Goal: Task Accomplishment & Management: Manage account settings

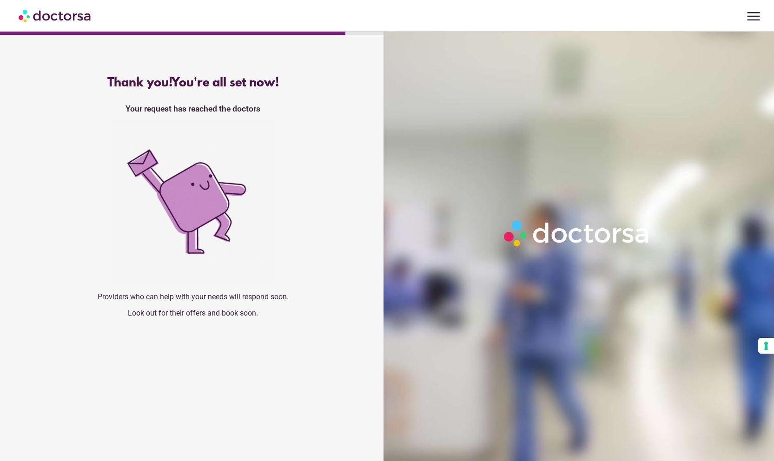
click at [749, 17] on span "menu" at bounding box center [754, 16] width 18 height 18
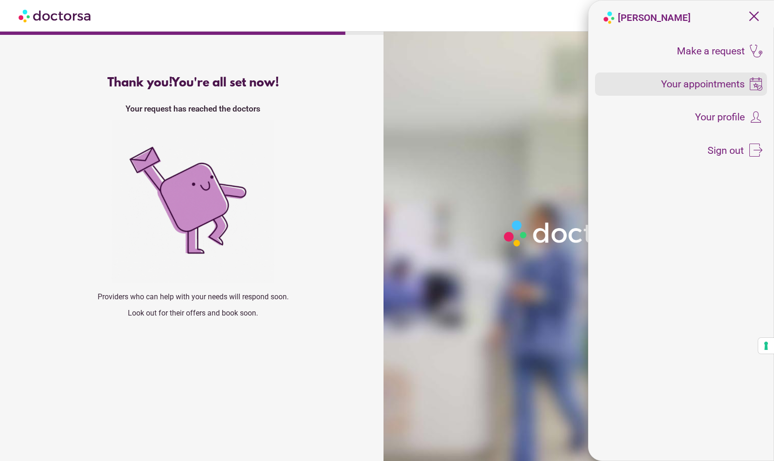
click at [710, 85] on span "Your appointments" at bounding box center [703, 84] width 84 height 10
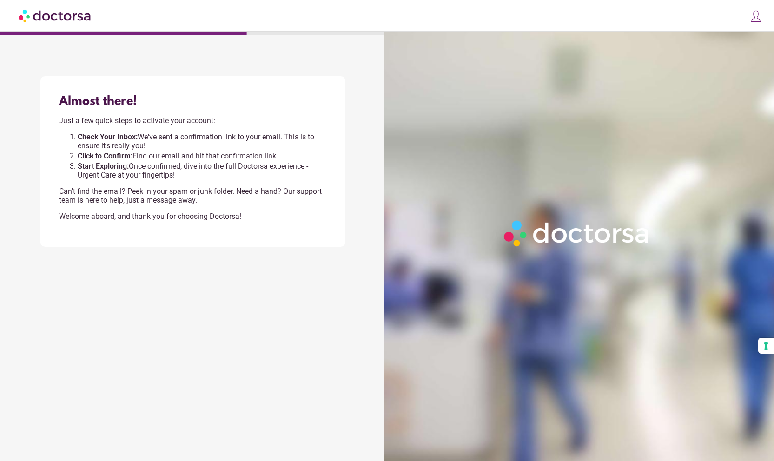
click at [490, 78] on div at bounding box center [580, 262] width 395 height 461
click at [756, 16] on img at bounding box center [755, 16] width 13 height 13
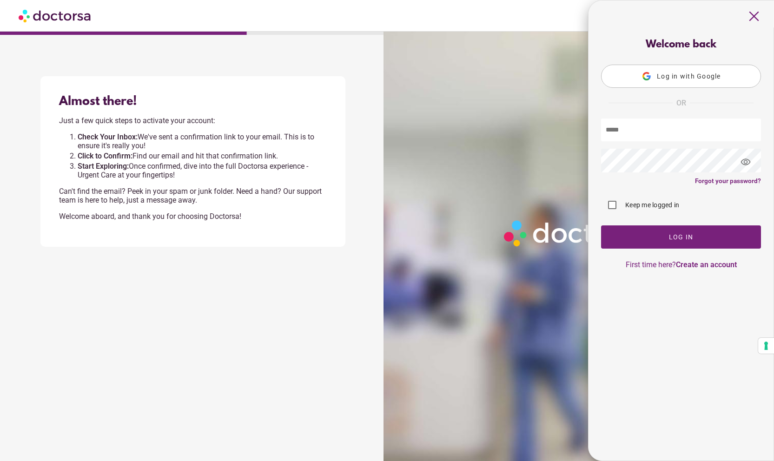
click at [642, 138] on input "text" at bounding box center [681, 130] width 160 height 23
type input "**********"
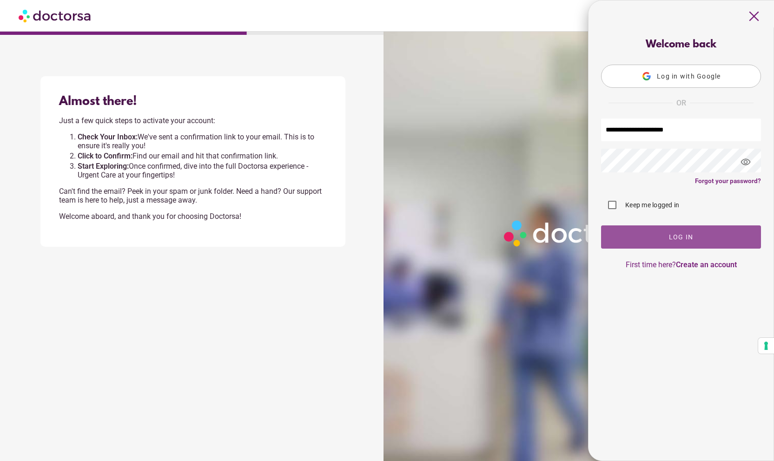
click at [634, 233] on span "button" at bounding box center [681, 236] width 160 height 23
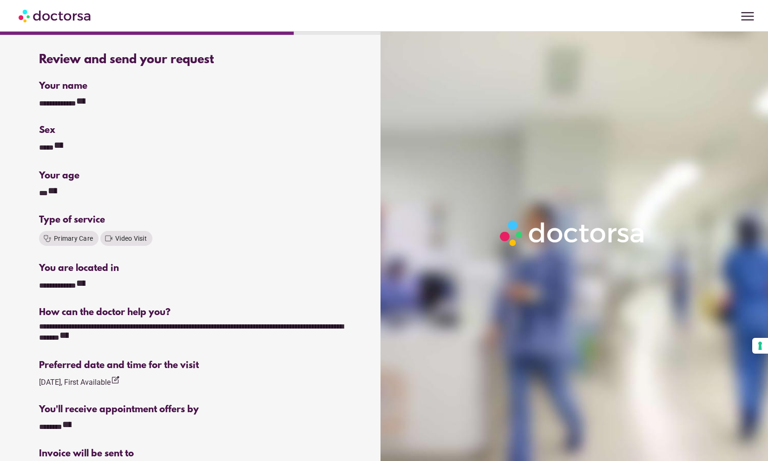
click at [751, 18] on span "menu" at bounding box center [748, 16] width 18 height 18
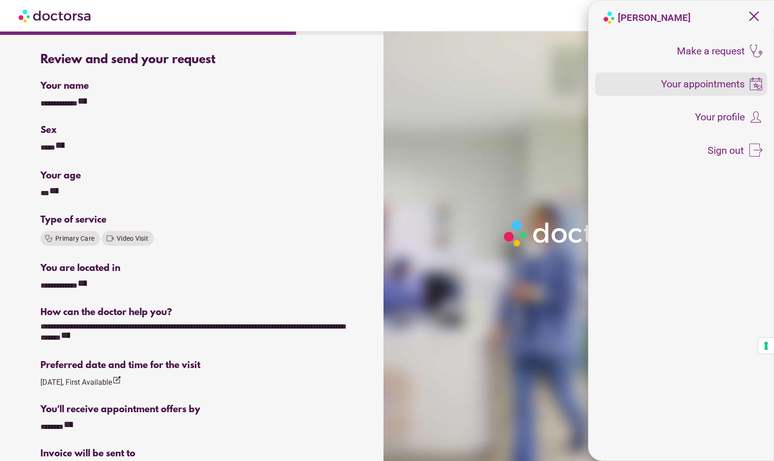
click at [704, 81] on span "Your appointments" at bounding box center [703, 84] width 84 height 10
